Goal: Task Accomplishment & Management: Manage account settings

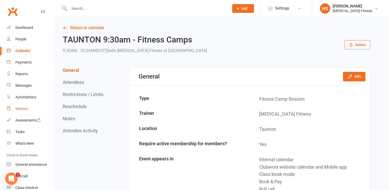
click at [22, 108] on div "Waivers" at bounding box center [21, 109] width 13 height 4
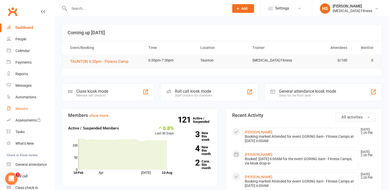
click at [22, 110] on div "Waivers" at bounding box center [21, 109] width 13 height 4
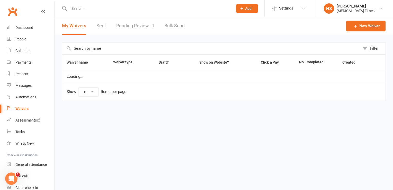
select select "100"
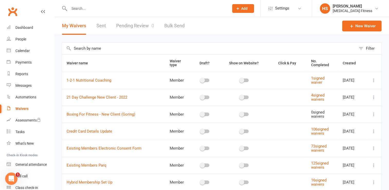
click at [102, 10] on input "text" at bounding box center [147, 8] width 158 height 7
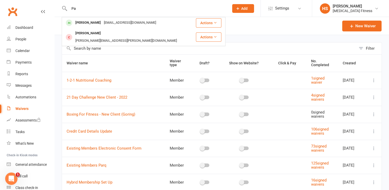
type input "P"
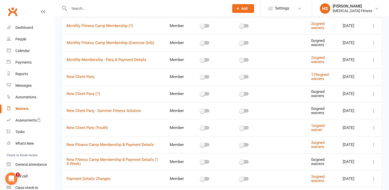
scroll to position [328, 0]
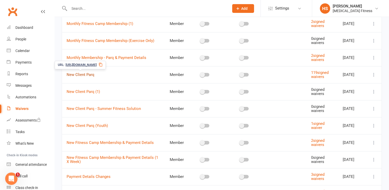
click at [91, 73] on link "New Client Parq" at bounding box center [81, 74] width 28 height 5
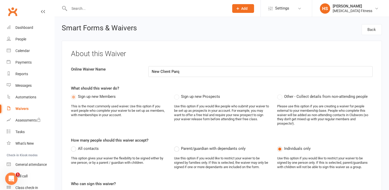
select select "do_not_copy_answers"
select select "select"
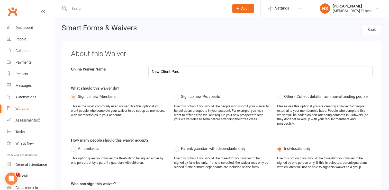
select select "select"
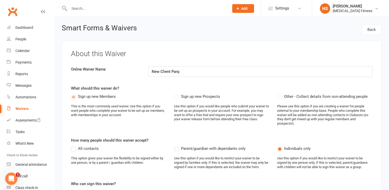
select select "select"
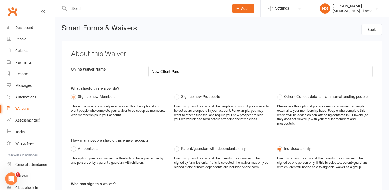
select select "100"
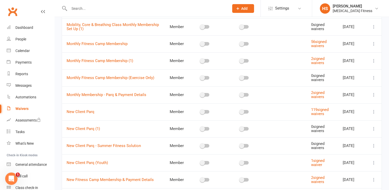
scroll to position [304, 0]
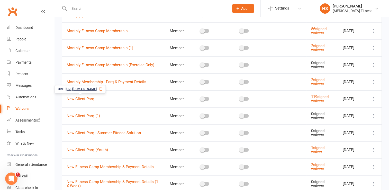
click at [103, 89] on icon at bounding box center [101, 89] width 4 height 4
